Goal: Task Accomplishment & Management: Use online tool/utility

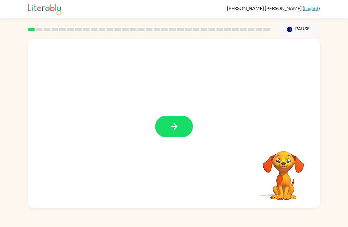
click at [168, 122] on button "button" at bounding box center [174, 127] width 38 height 22
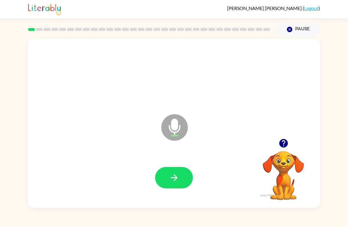
click at [169, 183] on icon "button" at bounding box center [174, 178] width 10 height 10
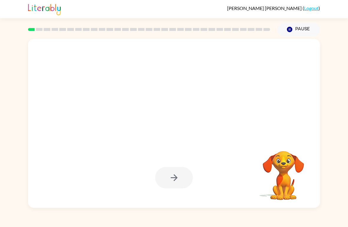
click at [179, 179] on div at bounding box center [174, 178] width 38 height 22
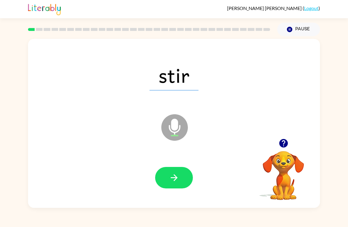
click at [180, 178] on button "button" at bounding box center [174, 178] width 38 height 22
click at [181, 182] on button "button" at bounding box center [174, 178] width 38 height 22
click at [176, 187] on button "button" at bounding box center [174, 178] width 38 height 22
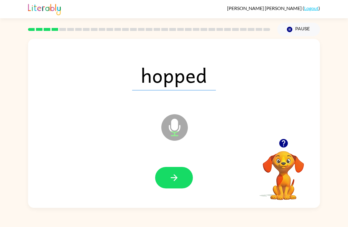
click at [179, 180] on icon "button" at bounding box center [174, 178] width 10 height 10
click at [180, 182] on button "button" at bounding box center [174, 178] width 38 height 22
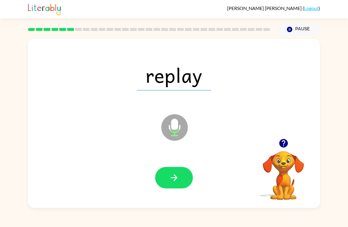
click at [179, 180] on button "button" at bounding box center [174, 178] width 38 height 22
click at [187, 177] on button "button" at bounding box center [174, 178] width 38 height 22
click at [181, 177] on button "button" at bounding box center [174, 178] width 38 height 22
click at [184, 174] on button "button" at bounding box center [174, 178] width 38 height 22
click at [171, 182] on icon "button" at bounding box center [174, 178] width 10 height 10
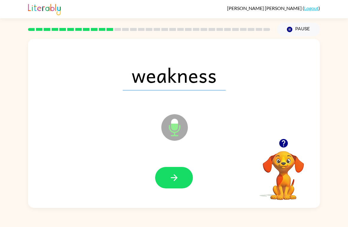
click at [184, 180] on button "button" at bounding box center [174, 178] width 38 height 22
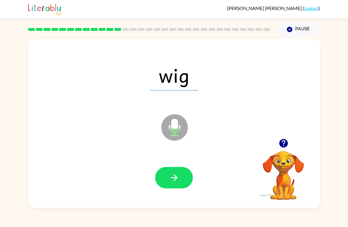
click at [189, 169] on div at bounding box center [174, 178] width 38 height 22
click at [175, 185] on button "button" at bounding box center [174, 178] width 38 height 22
click at [184, 188] on button "button" at bounding box center [174, 178] width 38 height 22
click at [184, 179] on button "button" at bounding box center [174, 178] width 38 height 22
click at [175, 178] on icon "button" at bounding box center [173, 177] width 7 height 7
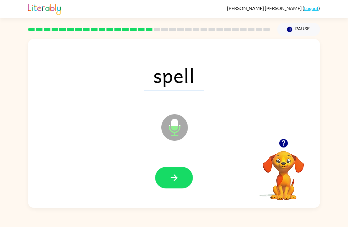
click at [179, 176] on button "button" at bounding box center [174, 178] width 38 height 22
click at [177, 177] on icon "button" at bounding box center [174, 178] width 10 height 10
click at [175, 177] on icon "button" at bounding box center [174, 178] width 10 height 10
click at [181, 174] on button "button" at bounding box center [174, 178] width 38 height 22
click at [179, 176] on icon "button" at bounding box center [174, 178] width 10 height 10
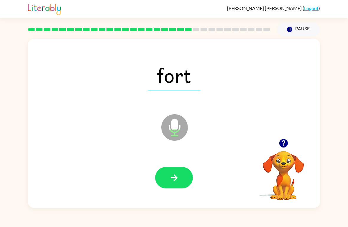
click at [178, 172] on button "button" at bounding box center [174, 178] width 38 height 22
click at [181, 178] on button "button" at bounding box center [174, 178] width 38 height 22
click at [190, 172] on button "button" at bounding box center [174, 178] width 38 height 22
click at [174, 175] on icon "button" at bounding box center [174, 178] width 10 height 10
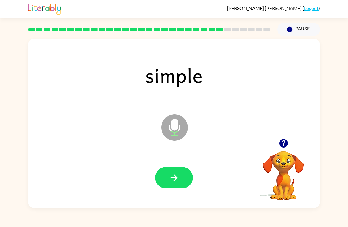
click at [174, 173] on icon "button" at bounding box center [174, 178] width 10 height 10
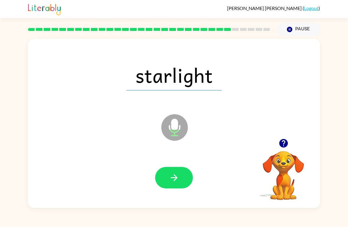
click at [174, 177] on icon "button" at bounding box center [174, 178] width 10 height 10
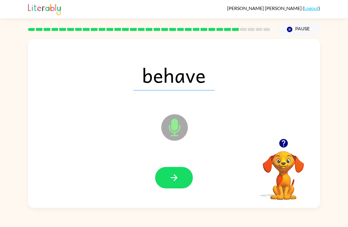
click at [181, 174] on button "button" at bounding box center [174, 178] width 38 height 22
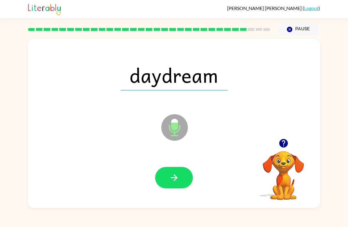
click at [185, 172] on button "button" at bounding box center [174, 178] width 38 height 22
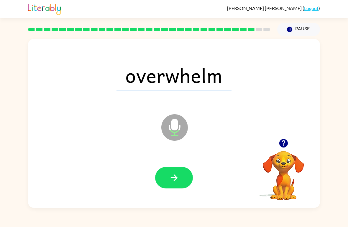
click at [172, 173] on icon "button" at bounding box center [174, 178] width 10 height 10
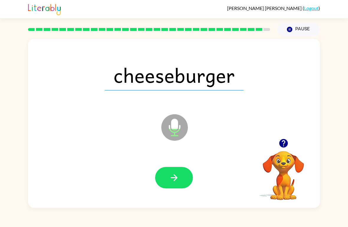
click at [176, 180] on icon "button" at bounding box center [173, 177] width 7 height 7
